Goal: Information Seeking & Learning: Get advice/opinions

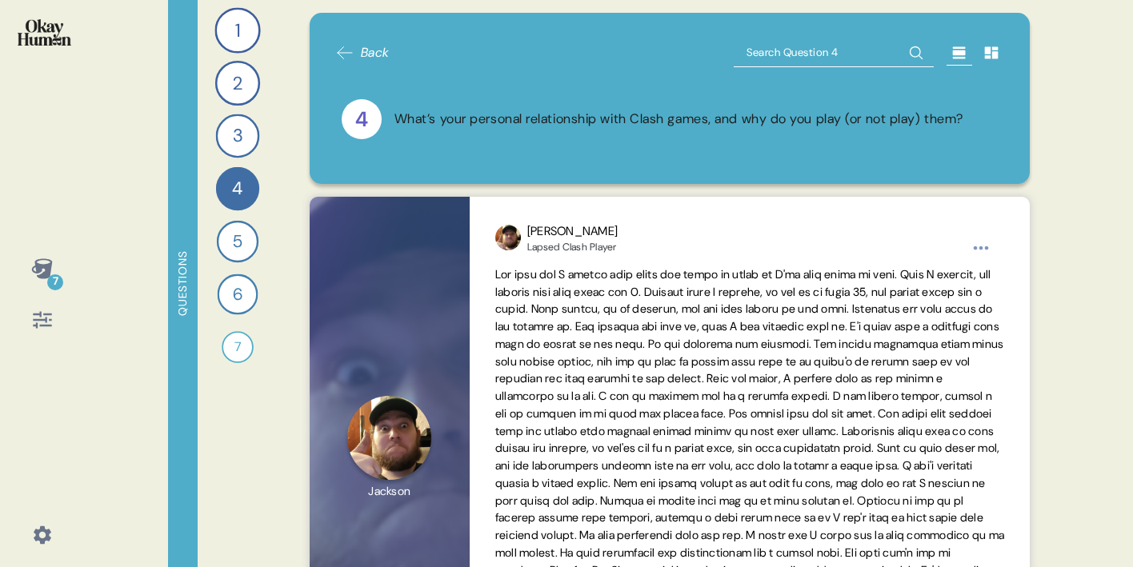
scroll to position [190, 0]
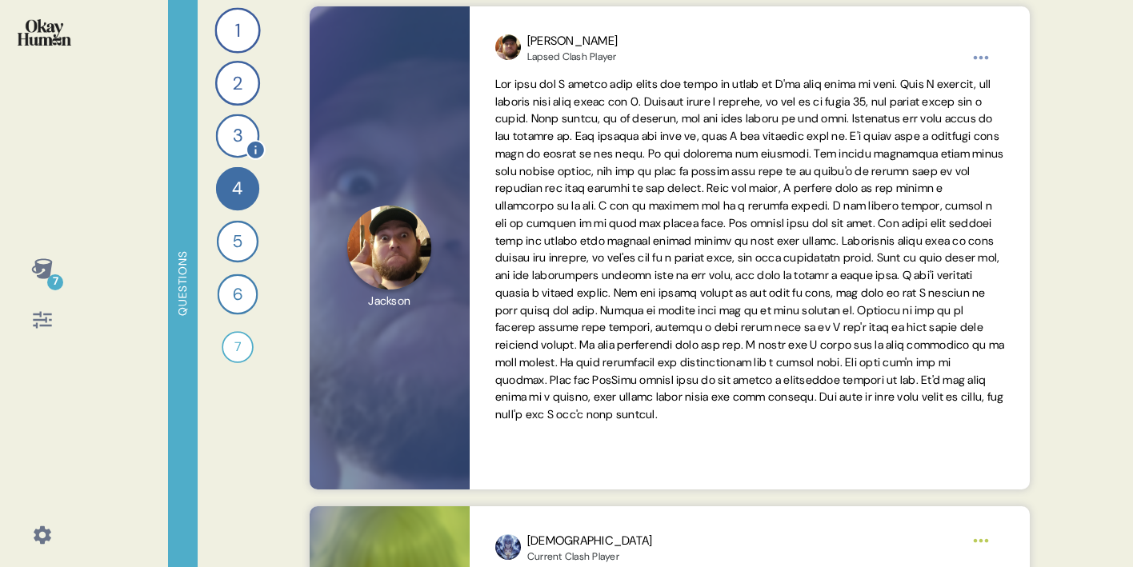
click at [233, 134] on div "3" at bounding box center [238, 136] width 44 height 44
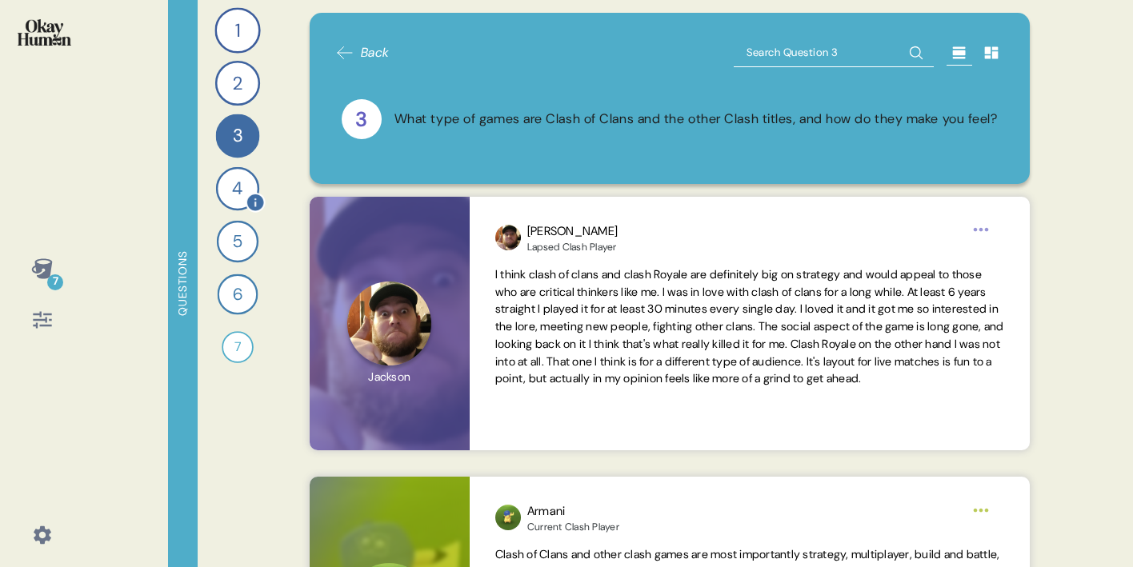
click at [237, 189] on div "4" at bounding box center [237, 188] width 43 height 43
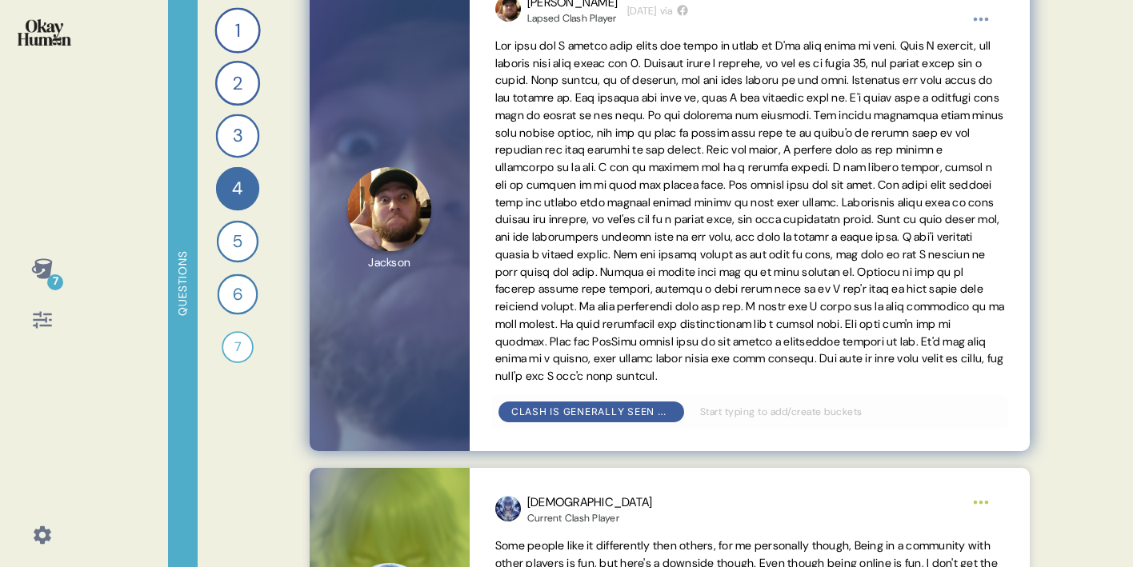
scroll to position [246, 0]
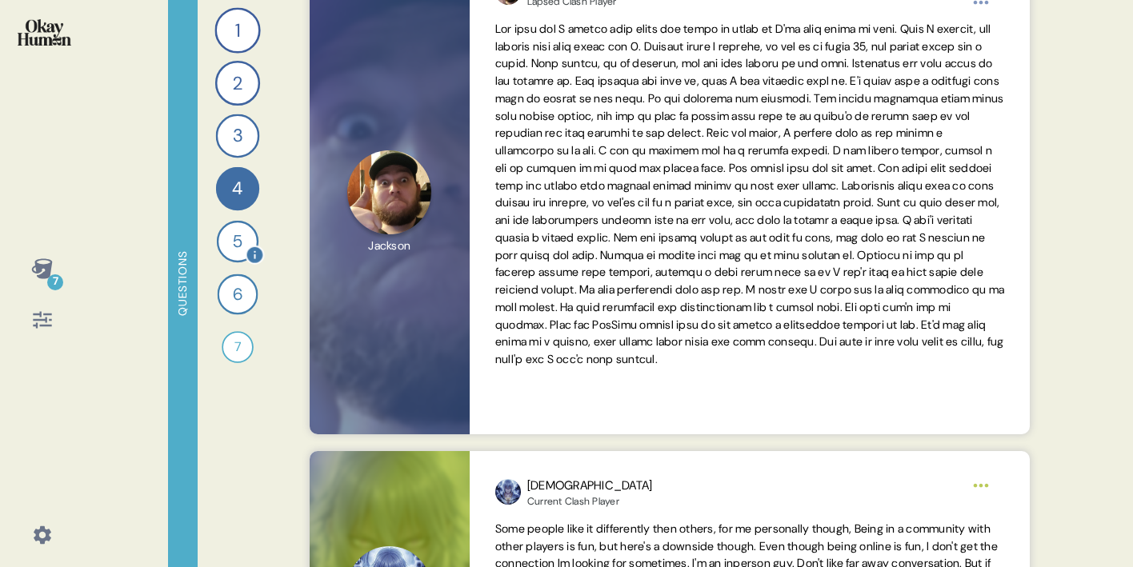
click at [227, 250] on div "5" at bounding box center [238, 242] width 42 height 42
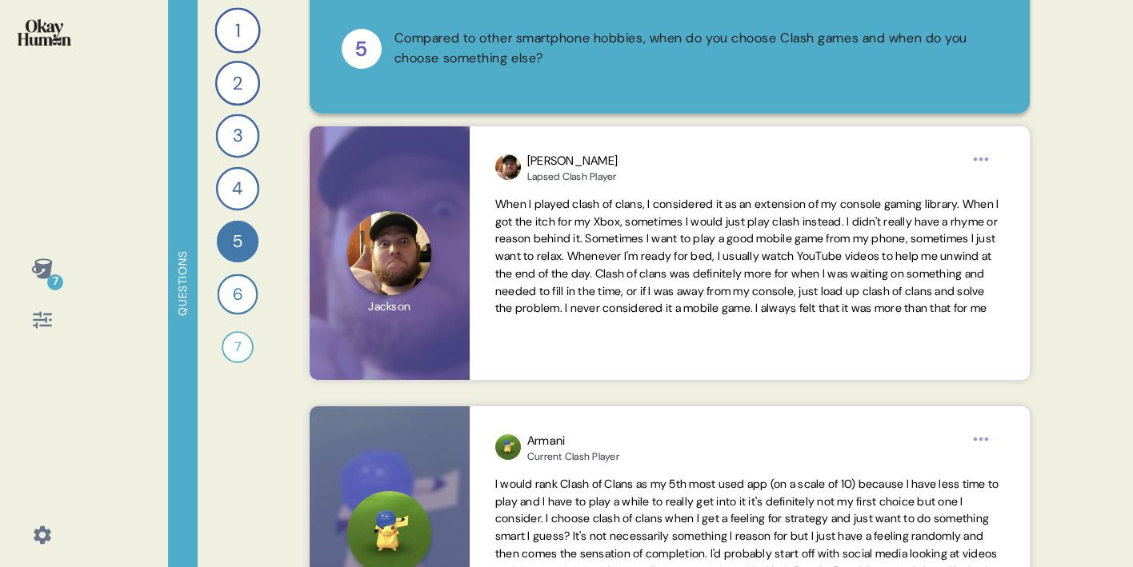
scroll to position [78, 0]
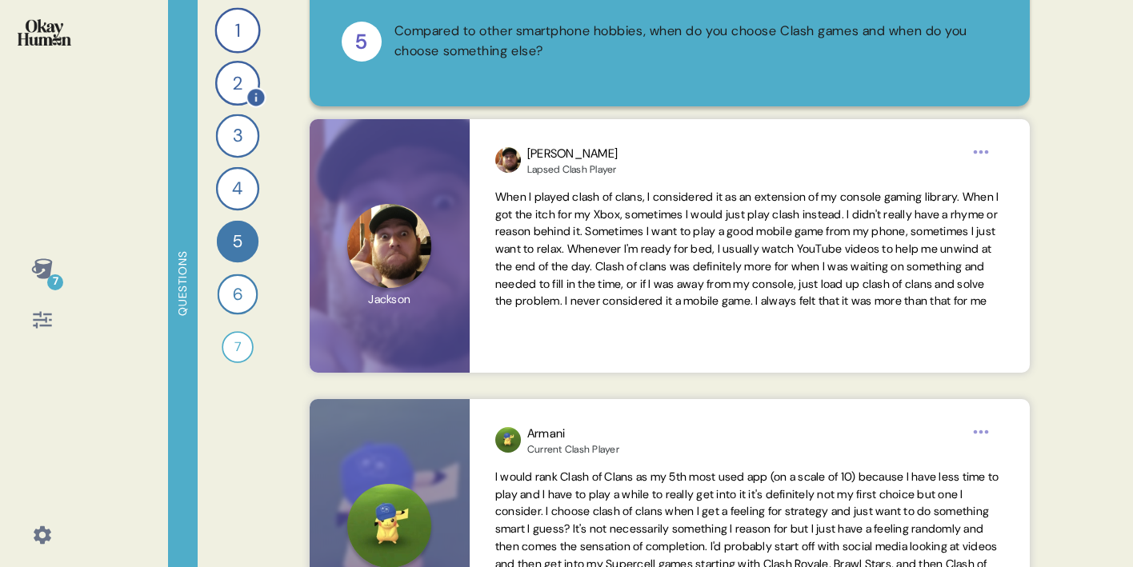
click at [243, 93] on div "2" at bounding box center [237, 83] width 45 height 45
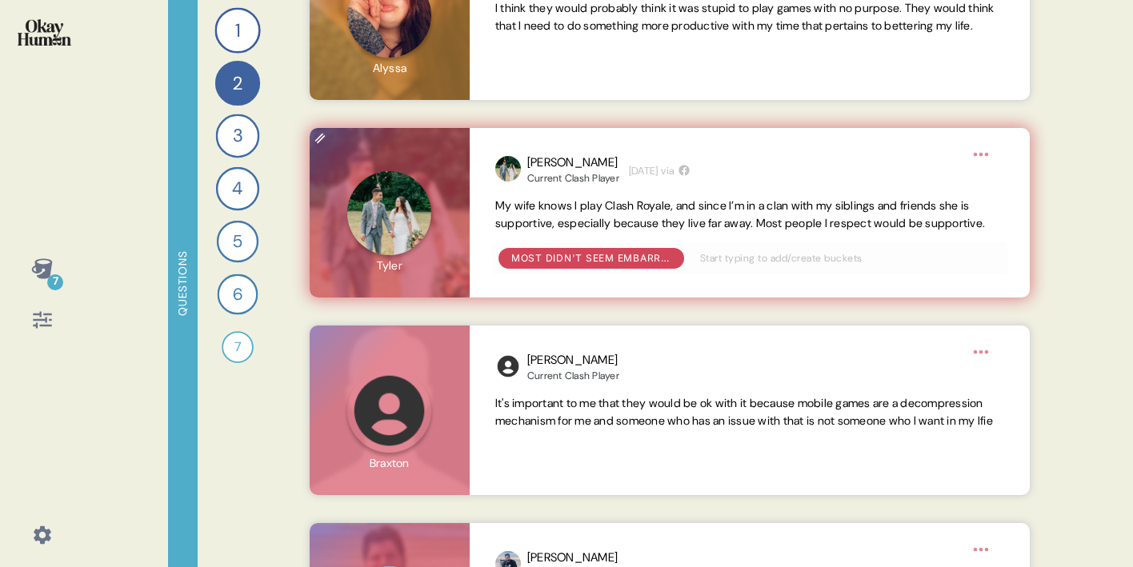
scroll to position [1542, 0]
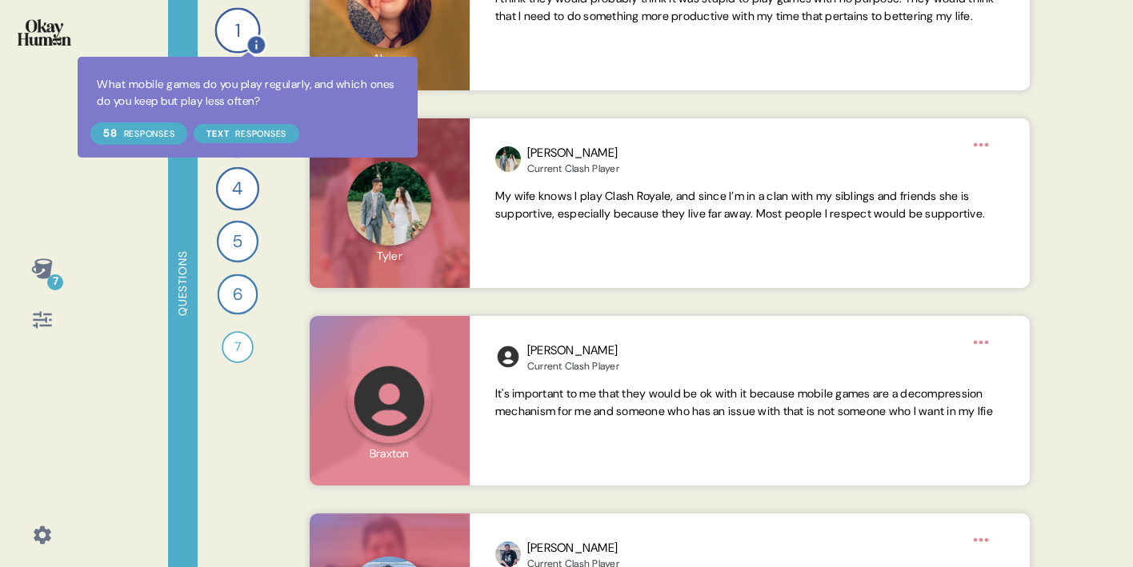
click at [248, 37] on icon at bounding box center [256, 44] width 21 height 21
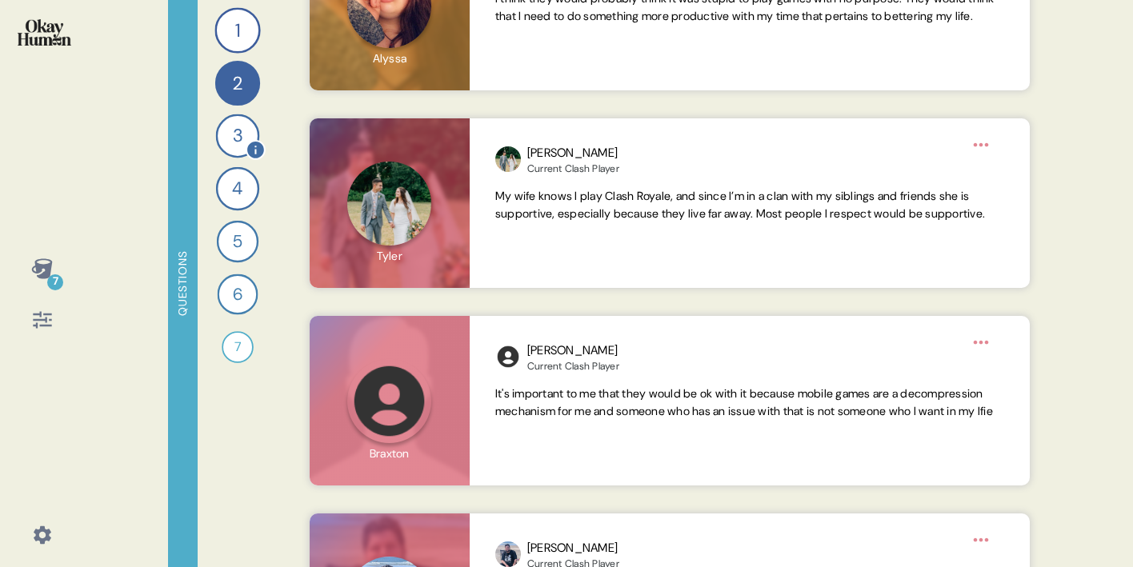
click at [235, 134] on div "3" at bounding box center [238, 136] width 44 height 44
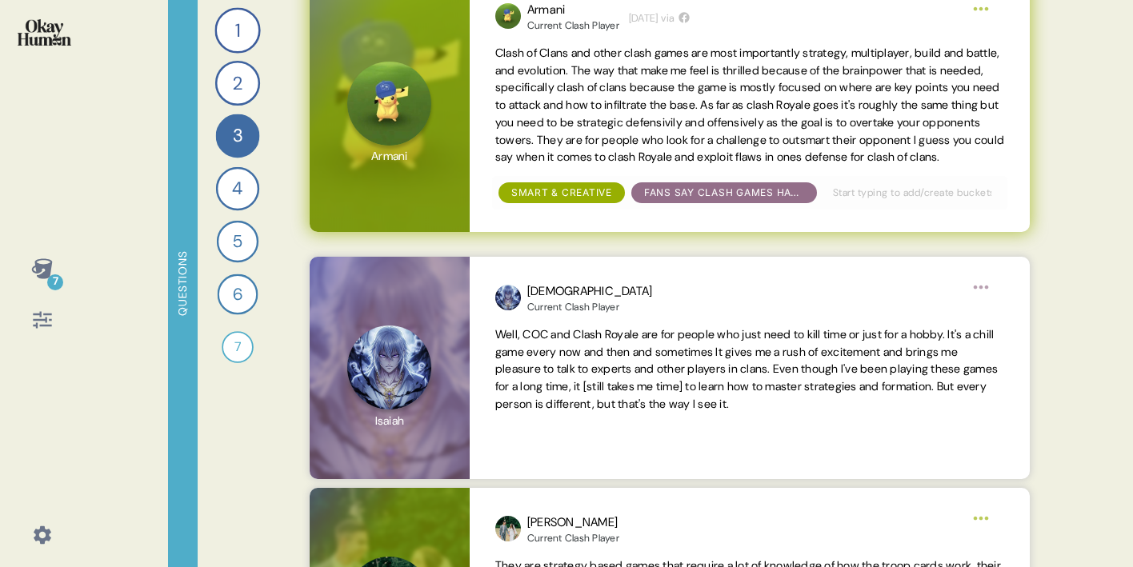
scroll to position [526, 0]
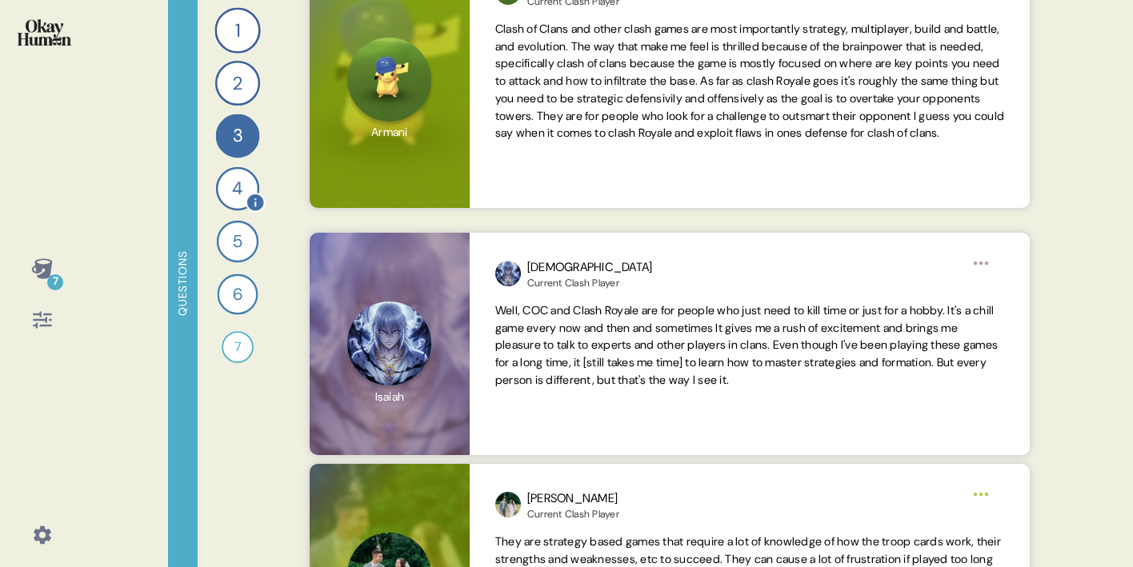
click at [243, 190] on div "4" at bounding box center [237, 188] width 43 height 43
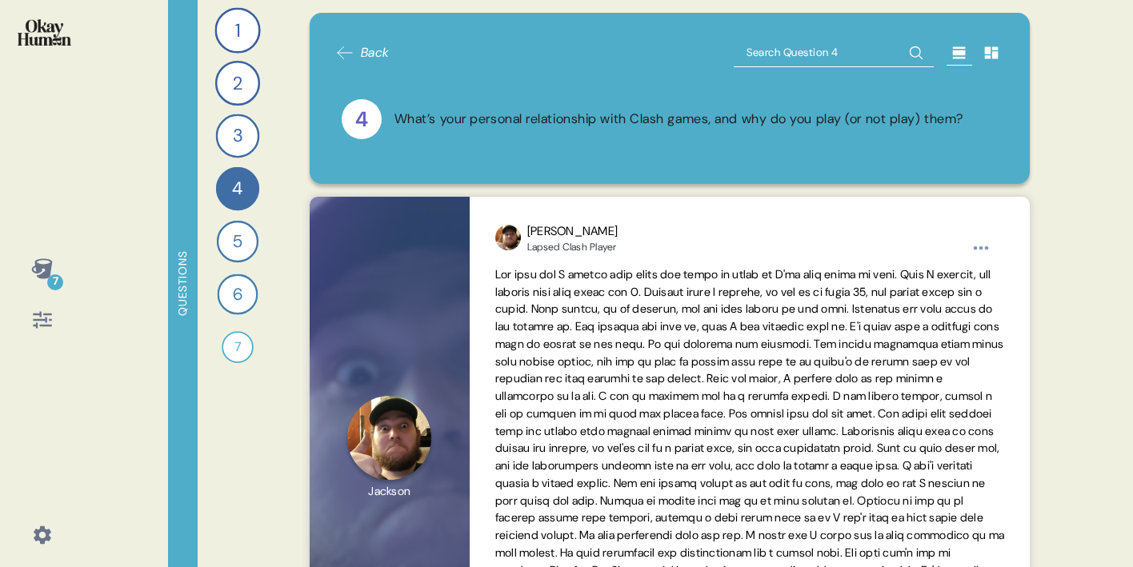
scroll to position [0, 0]
click at [48, 266] on icon at bounding box center [41, 268] width 21 height 20
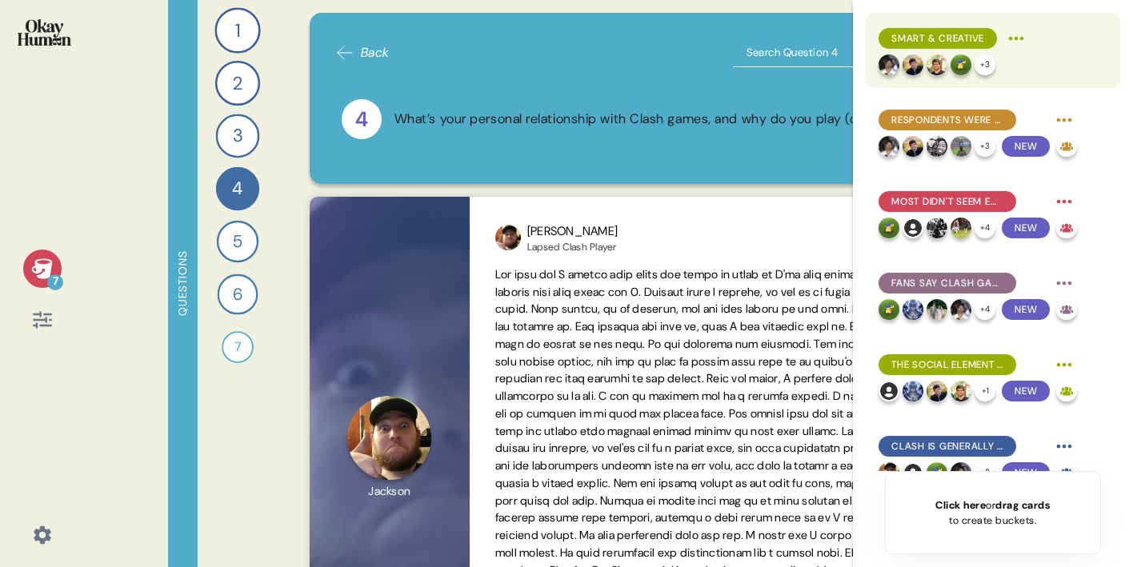
click at [954, 34] on span "SMART & CREATIVE" at bounding box center [937, 38] width 93 height 14
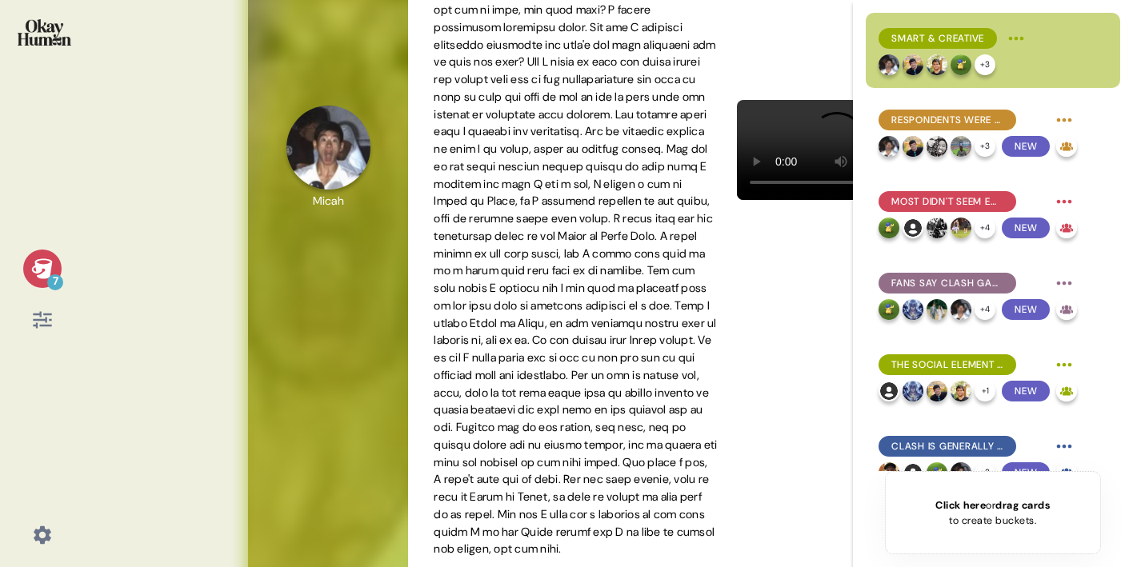
scroll to position [506, 0]
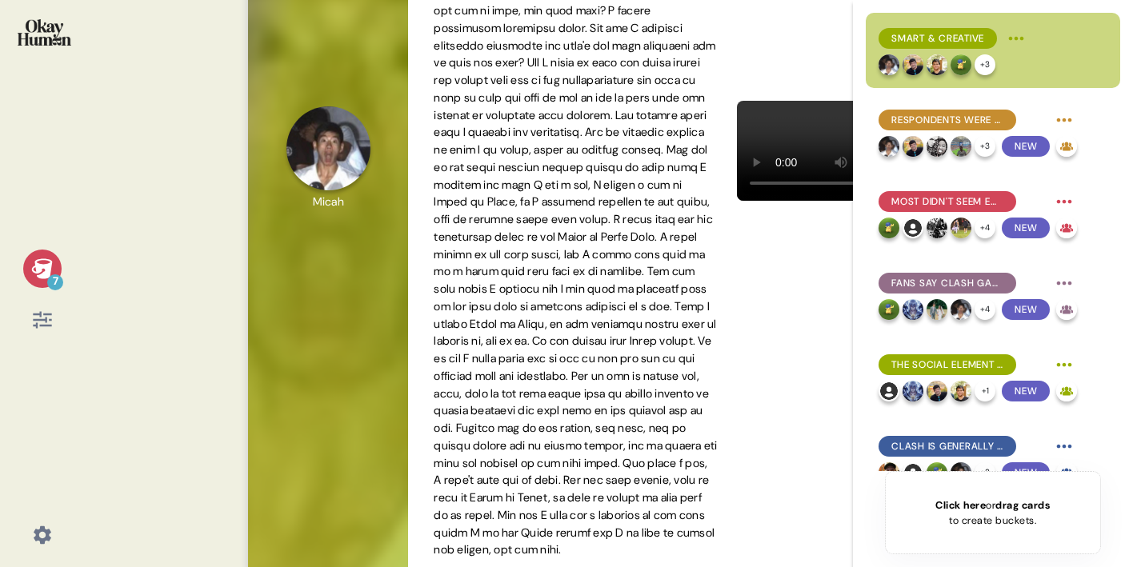
click at [908, 62] on img at bounding box center [912, 64] width 21 height 21
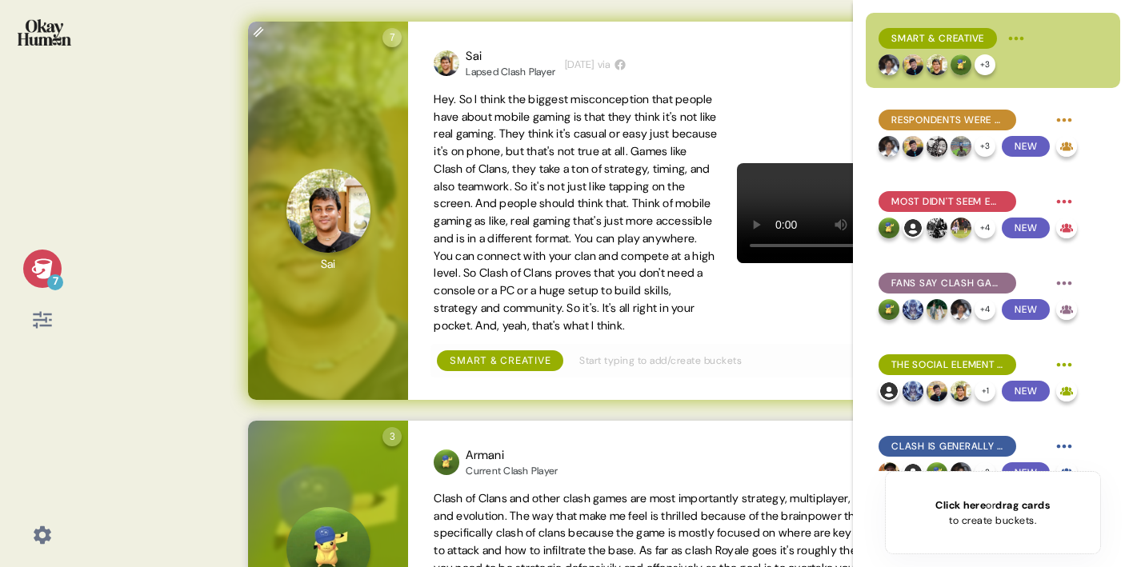
scroll to position [1600, 0]
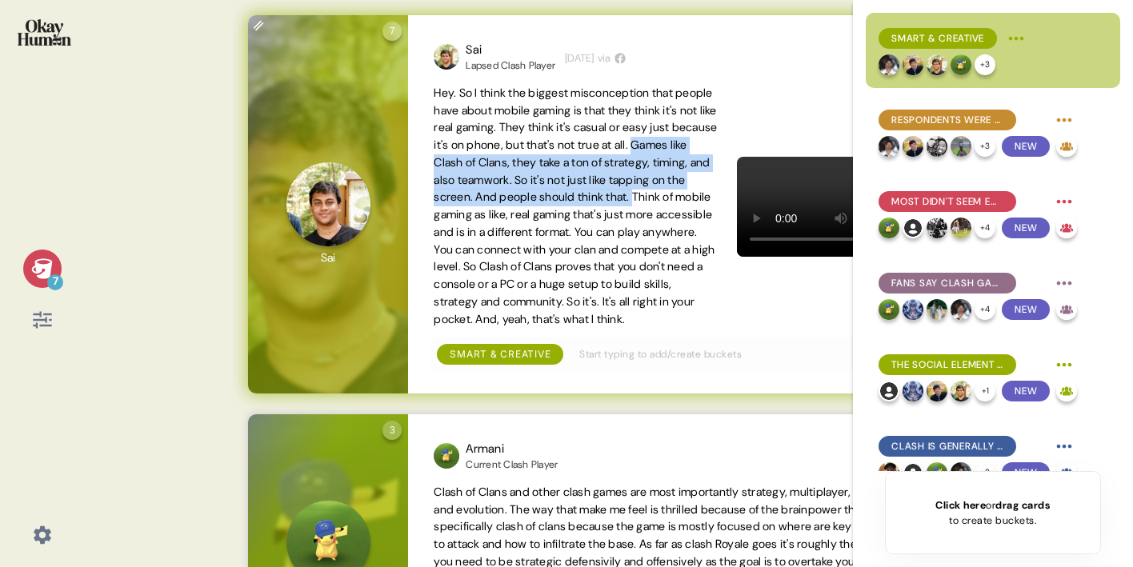
drag, startPoint x: 532, startPoint y: 209, endPoint x: 493, endPoint y: 159, distance: 63.2
click at [493, 159] on span "Hey. So I think the biggest misconception that people have about mobile gaming …" at bounding box center [575, 206] width 283 height 241
copy span "Games like Clash of Clans, they take a ton of strategy, timing, and also teamwo…"
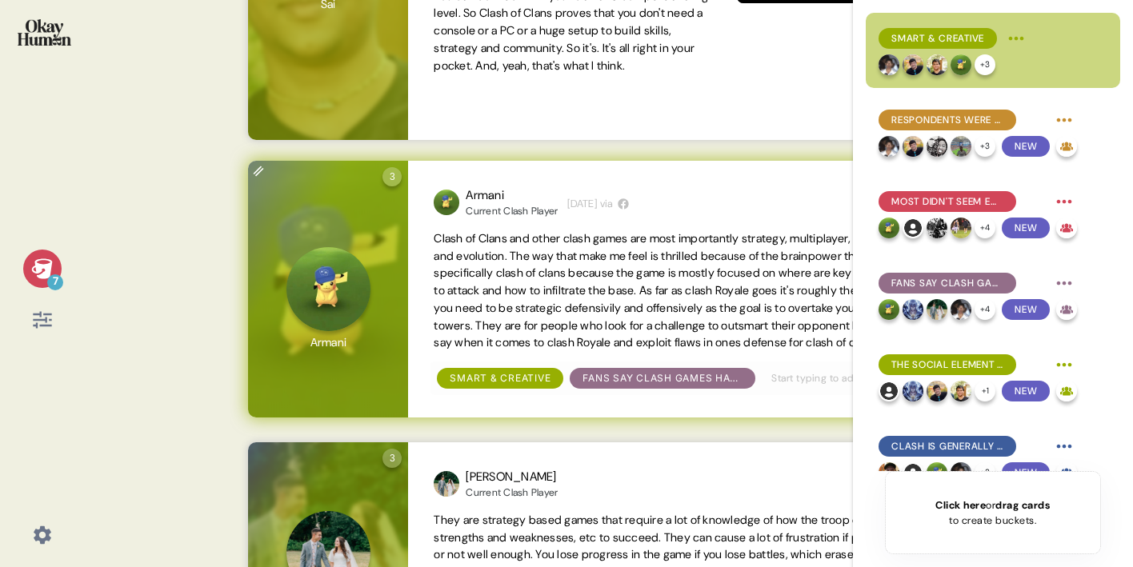
scroll to position [1851, 0]
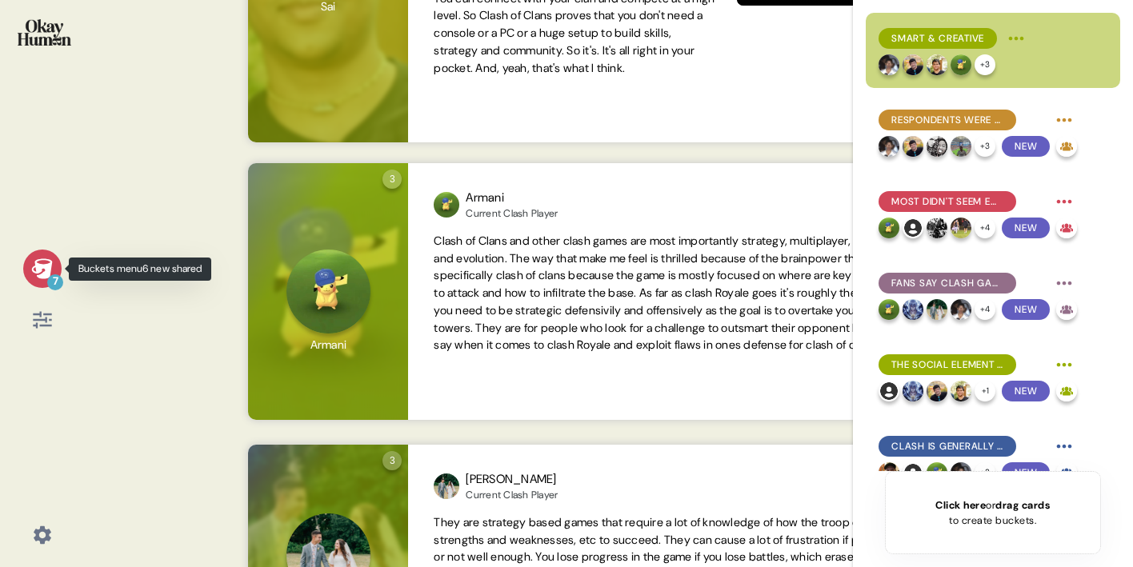
click at [51, 272] on icon at bounding box center [42, 269] width 22 height 22
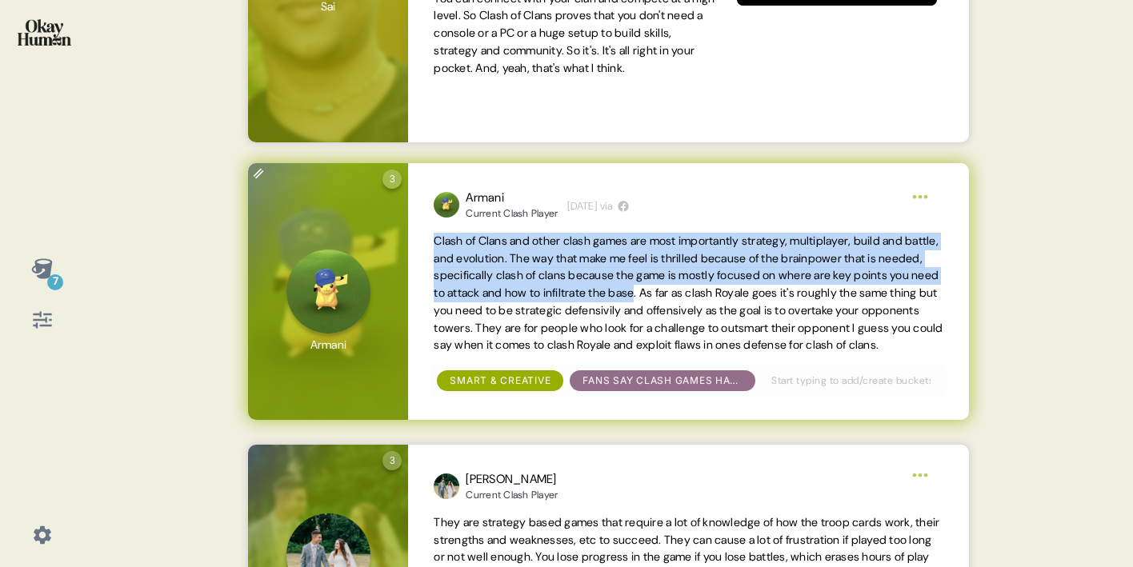
drag, startPoint x: 434, startPoint y: 241, endPoint x: 741, endPoint y: 286, distance: 309.7
click at [741, 286] on span "Clash of Clans and other clash games are most importantly strategy, multiplayer…" at bounding box center [688, 293] width 509 height 119
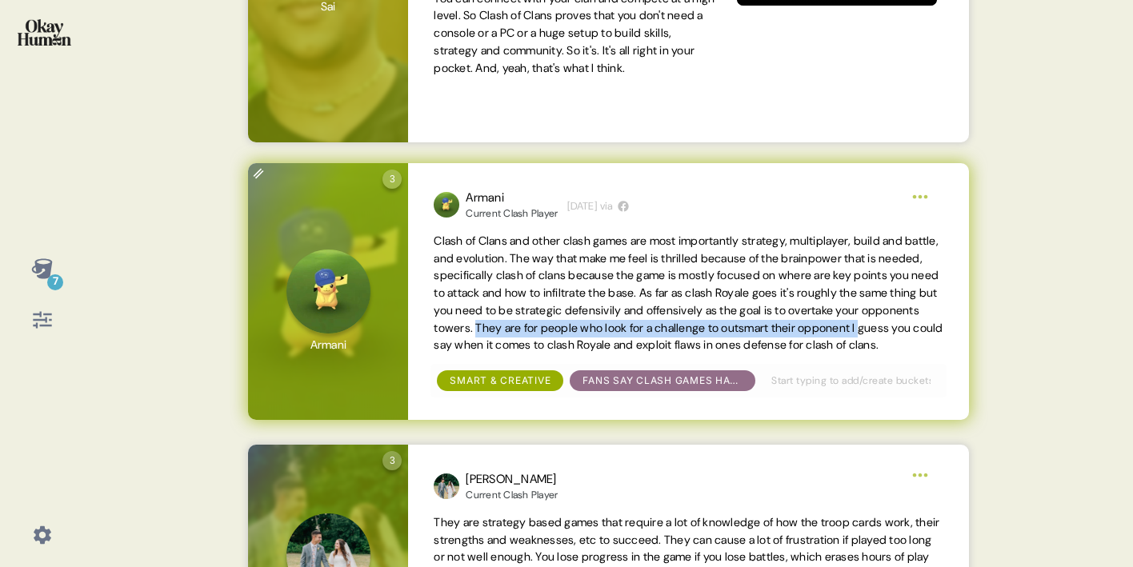
drag, startPoint x: 648, startPoint y: 323, endPoint x: 581, endPoint y: 340, distance: 69.3
click at [581, 340] on span "Clash of Clans and other clash games are most importantly strategy, multiplayer…" at bounding box center [688, 293] width 509 height 119
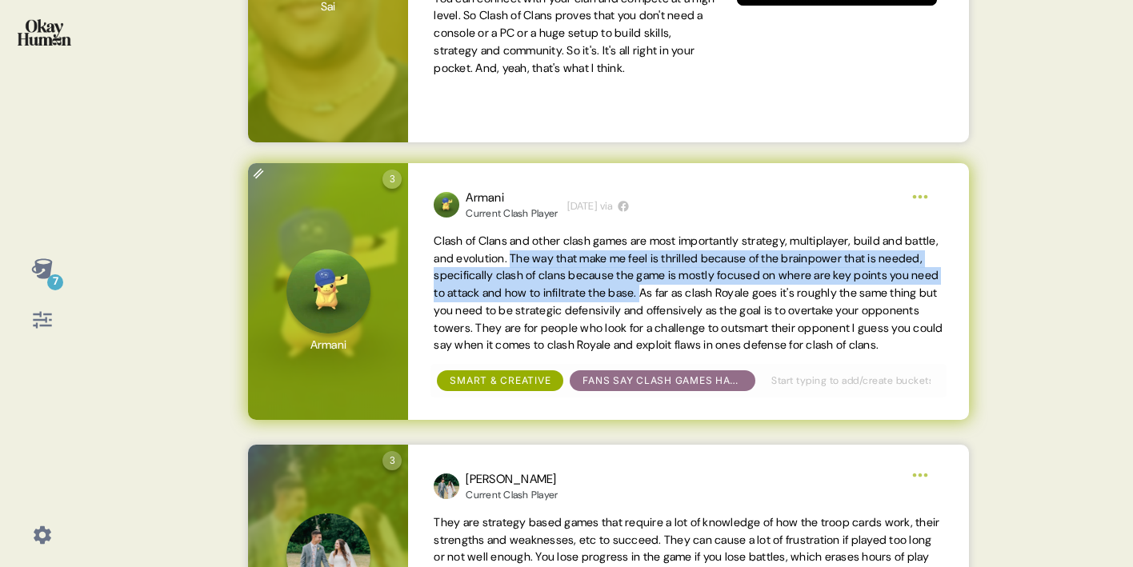
drag, startPoint x: 554, startPoint y: 259, endPoint x: 750, endPoint y: 290, distance: 199.1
click at [750, 290] on span "Clash of Clans and other clash games are most importantly strategy, multiplayer…" at bounding box center [688, 293] width 509 height 119
copy span "The way that make me feel is thrilled because of the brainpower that is needed,…"
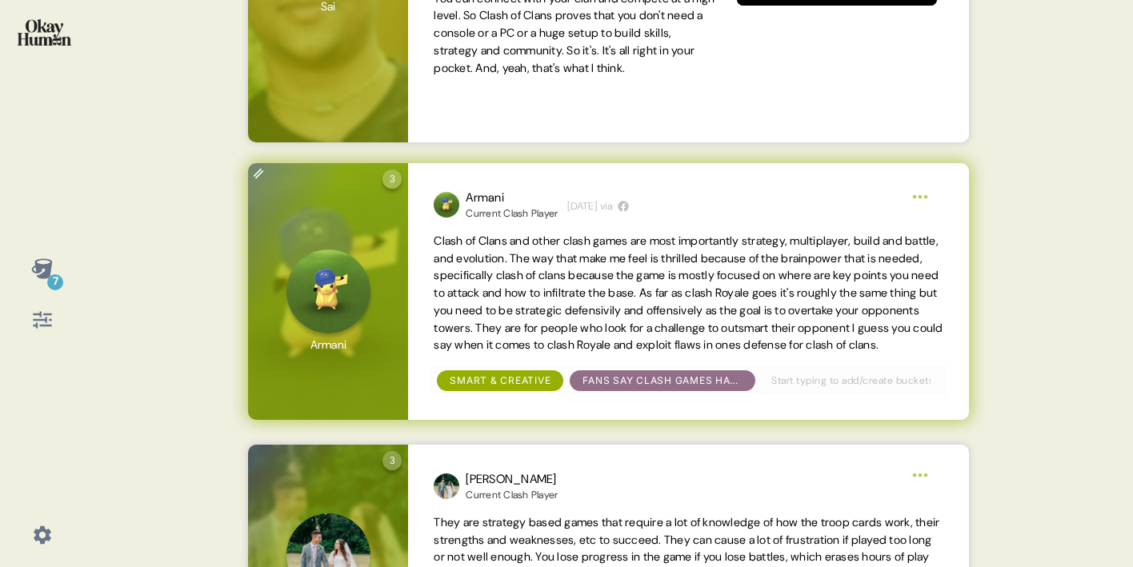
click at [717, 307] on span "Clash of Clans and other clash games are most importantly strategy, multiplayer…" at bounding box center [688, 293] width 509 height 119
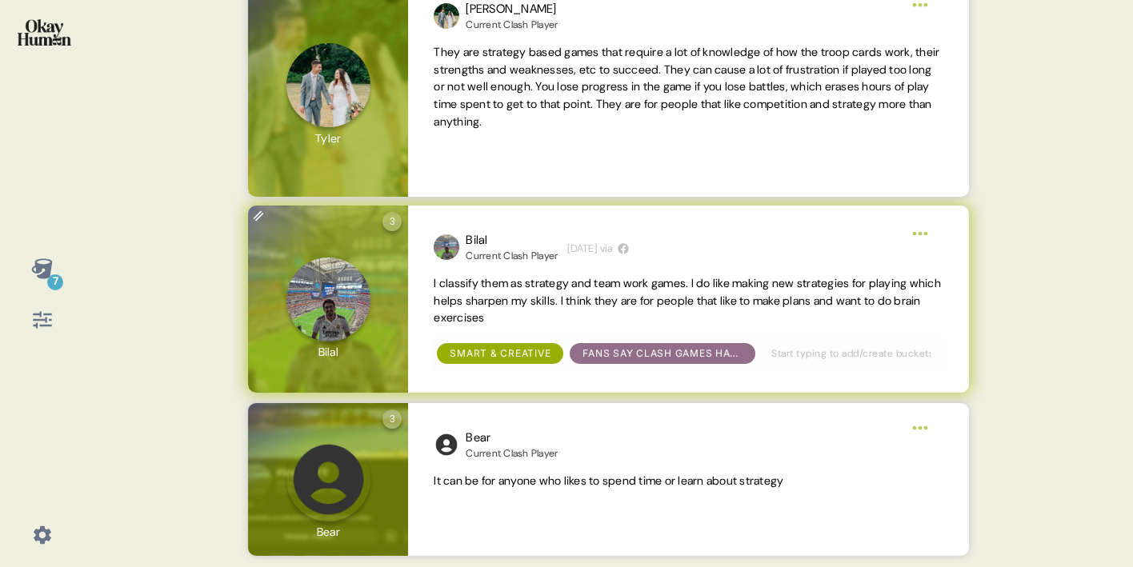
scroll to position [0, 0]
